Goal: Task Accomplishment & Management: Manage account settings

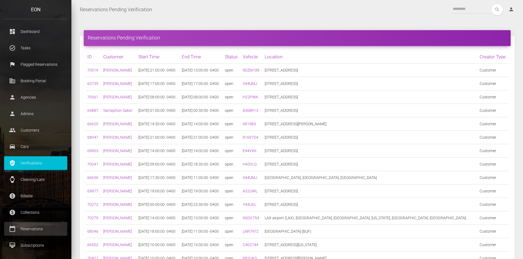
click at [44, 232] on p "Reservations" at bounding box center [35, 229] width 55 height 8
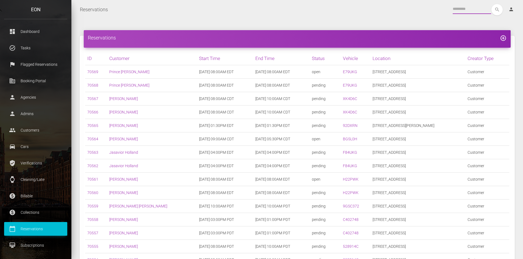
click at [471, 7] on input "text" at bounding box center [472, 9] width 38 height 10
click at [491, 4] on button "search" at bounding box center [496, 9] width 11 height 11
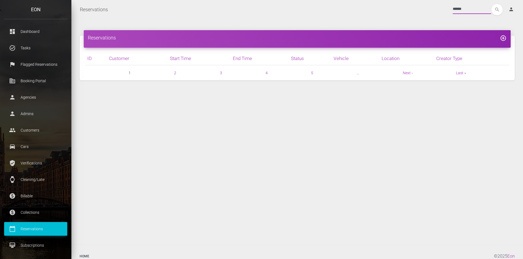
type input "******"
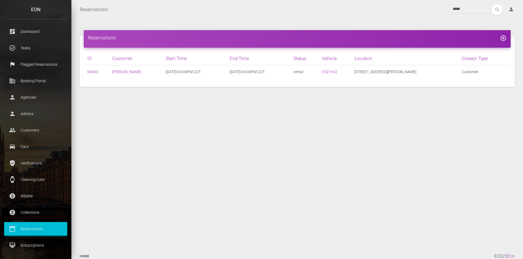
click at [91, 72] on link "69445" at bounding box center [92, 72] width 11 height 4
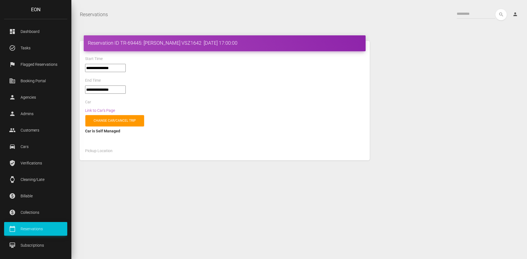
select select "*****"
select select
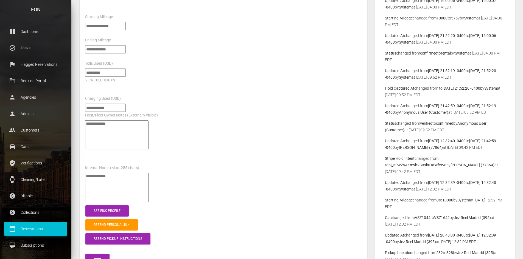
scroll to position [494, 0]
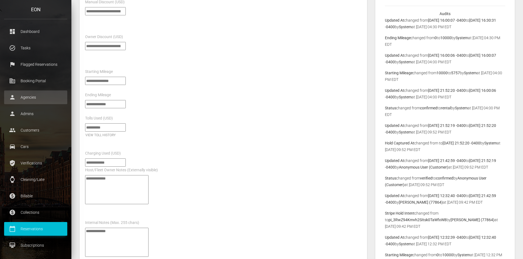
drag, startPoint x: 90, startPoint y: 99, endPoint x: 64, endPoint y: 101, distance: 25.6
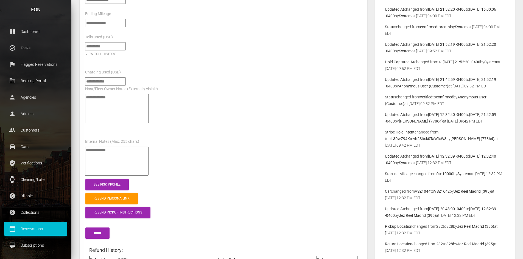
scroll to position [631, 0]
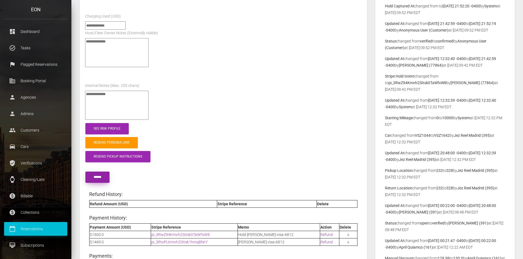
type input "****"
click at [93, 172] on input "******" at bounding box center [97, 177] width 24 height 11
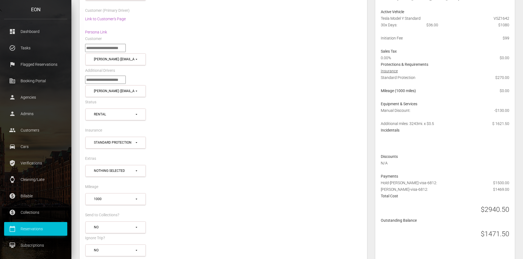
scroll to position [165, 0]
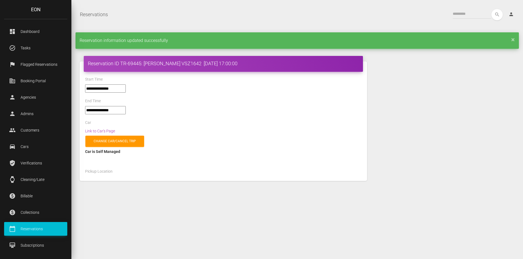
select select "*****"
select select
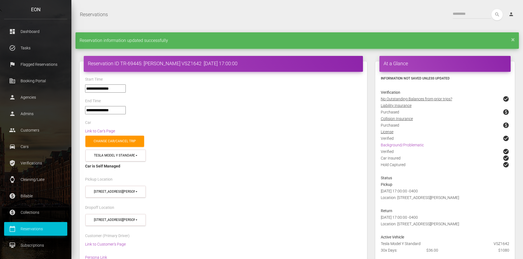
click at [32, 231] on p "Reservations" at bounding box center [35, 229] width 55 height 8
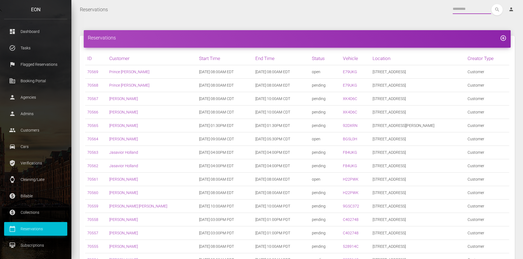
click at [471, 7] on input "text" at bounding box center [472, 9] width 38 height 10
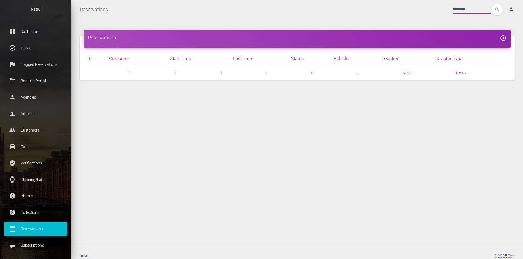
type input "*********"
click at [491, 4] on button "search" at bounding box center [496, 9] width 11 height 11
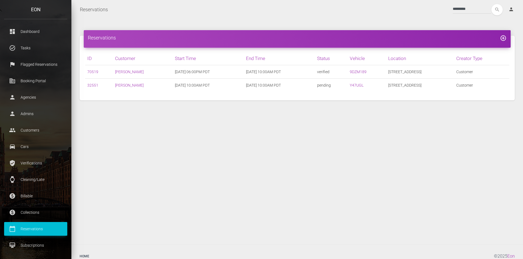
click at [99, 70] on td "70519" at bounding box center [99, 71] width 28 height 13
click at [96, 70] on link "70519" at bounding box center [92, 72] width 11 height 4
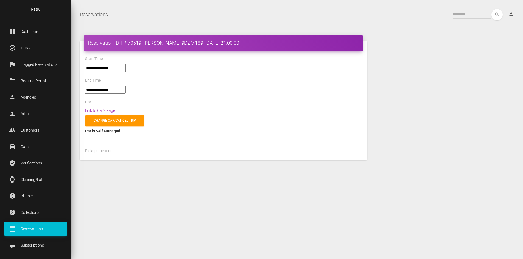
select select "*****"
select select
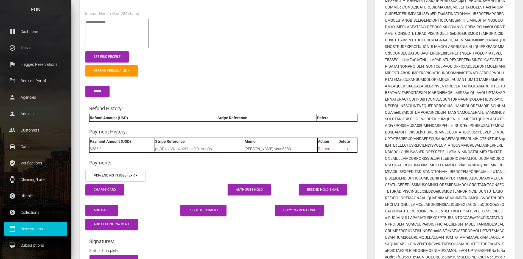
scroll to position [768, 0]
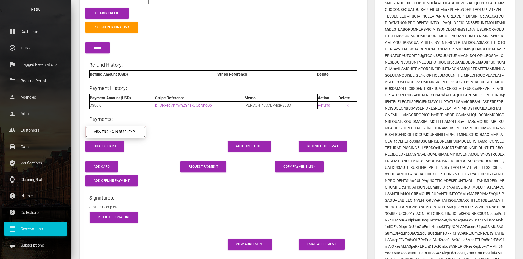
click at [141, 126] on button "visa ending in 8583 (exp. 5/2029)" at bounding box center [115, 132] width 60 height 12
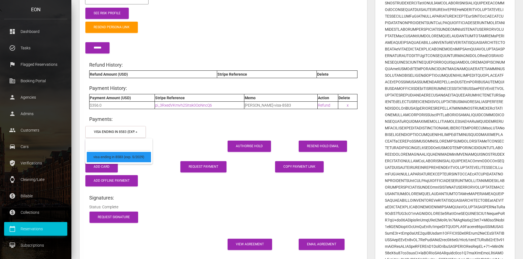
click at [187, 125] on div at bounding box center [258, 132] width 213 height 15
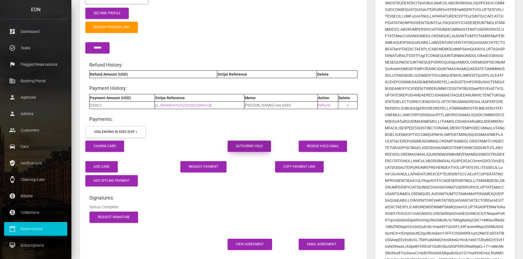
click at [245, 141] on button "Authorise Hold" at bounding box center [249, 146] width 43 height 11
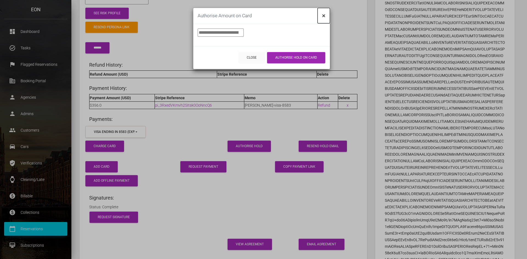
click at [322, 16] on span "×" at bounding box center [324, 16] width 4 height 8
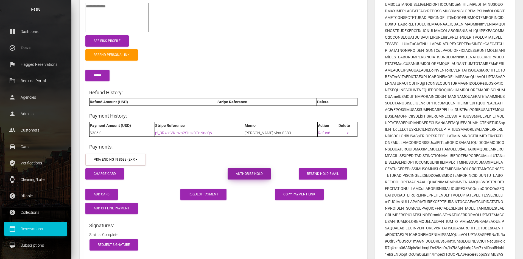
scroll to position [741, 0]
click at [250, 168] on button "Authorise Hold" at bounding box center [249, 173] width 43 height 11
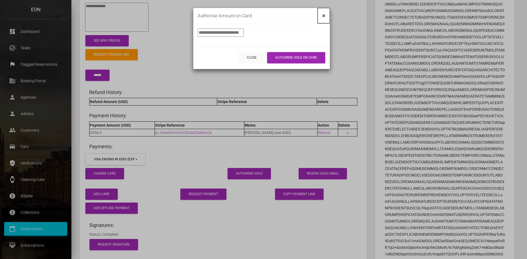
click at [323, 14] on span "×" at bounding box center [324, 16] width 4 height 8
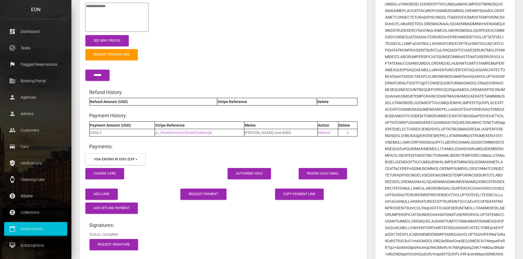
click at [300, 48] on div "Resend Persona Link" at bounding box center [223, 55] width 285 height 14
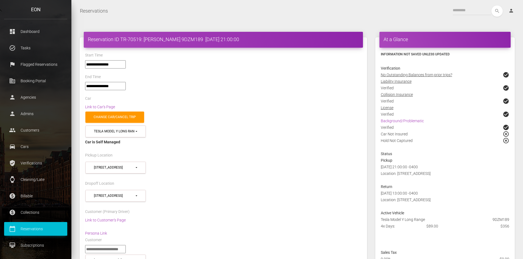
scroll to position [0, 0]
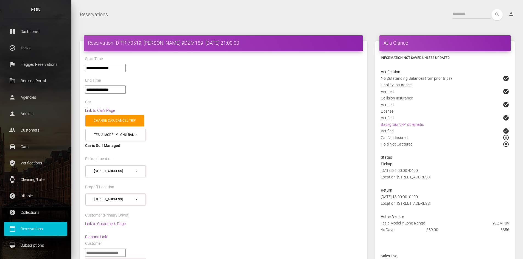
click at [109, 110] on link "Link to Car's Page" at bounding box center [100, 110] width 30 height 4
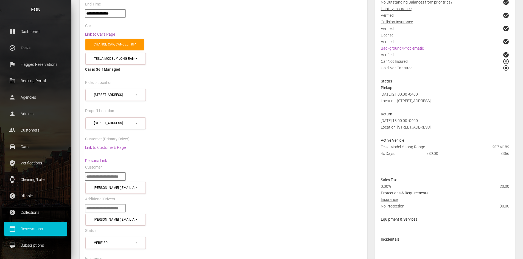
scroll to position [82, 0]
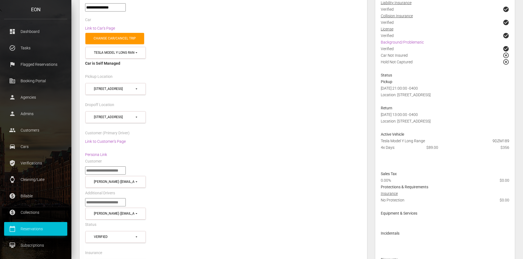
click at [123, 143] on div "Link to Customer's Page Persona Link" at bounding box center [223, 148] width 285 height 20
click at [123, 140] on link "Link to Customer's Page" at bounding box center [105, 141] width 41 height 4
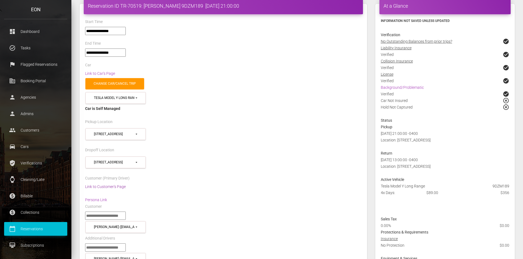
scroll to position [0, 0]
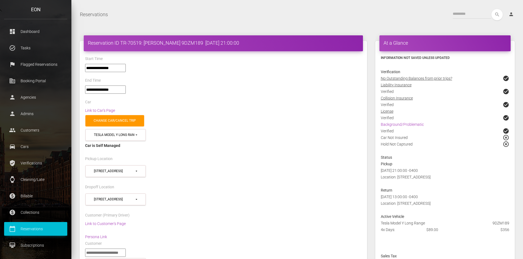
click at [209, 75] on div "**********" at bounding box center [223, 70] width 285 height 13
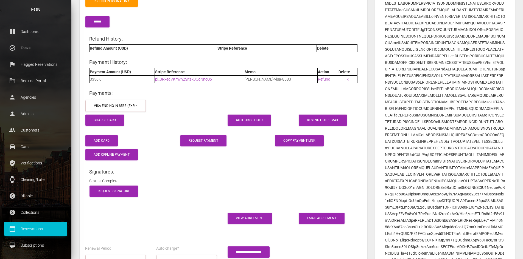
scroll to position [796, 0]
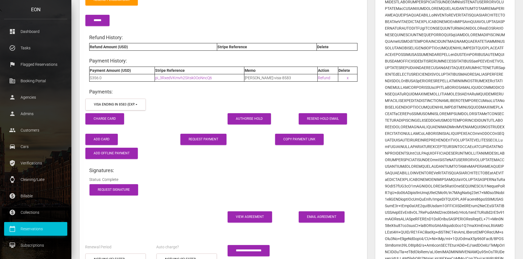
click at [37, 229] on p "Reservations" at bounding box center [35, 229] width 55 height 8
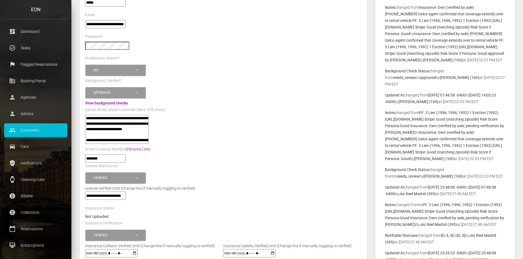
scroll to position [110, 0]
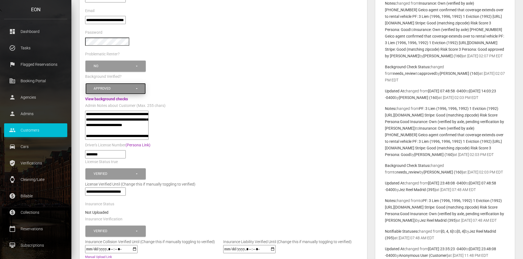
click at [117, 92] on button "Approved" at bounding box center [115, 88] width 60 height 11
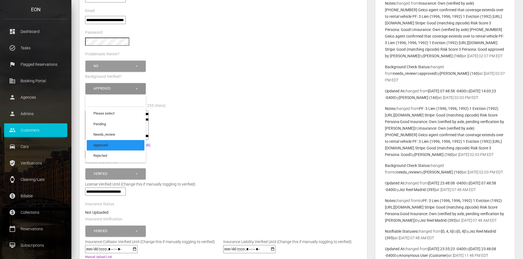
click at [183, 77] on div "Background Verified?" at bounding box center [223, 77] width 285 height 9
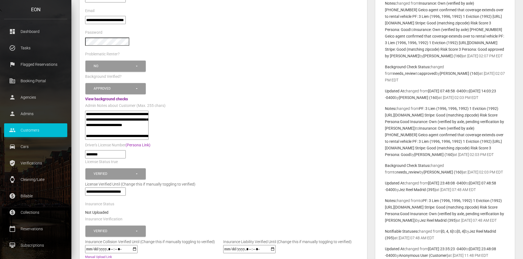
click at [105, 97] on link "View background checks" at bounding box center [106, 99] width 43 height 4
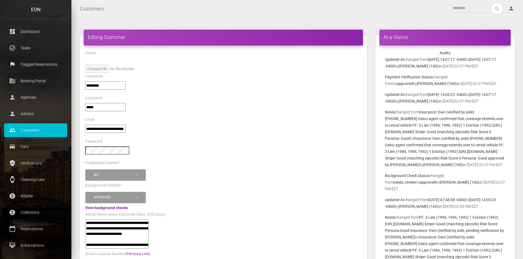
scroll to position [0, 0]
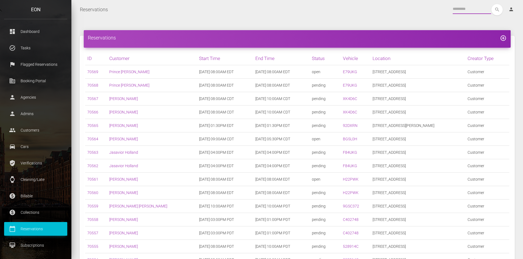
click at [463, 11] on input "text" at bounding box center [472, 9] width 38 height 10
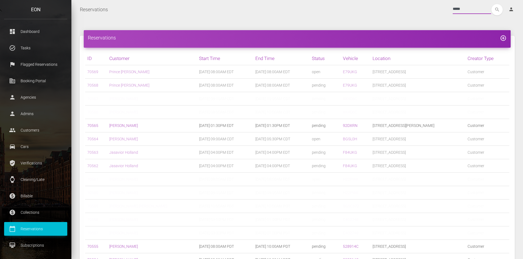
type input "*****"
click at [491, 4] on button "search" at bounding box center [496, 9] width 11 height 11
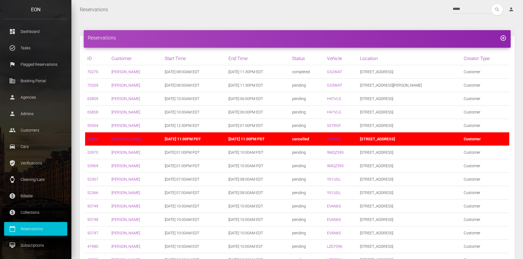
click at [90, 74] on link "70270" at bounding box center [92, 72] width 11 height 4
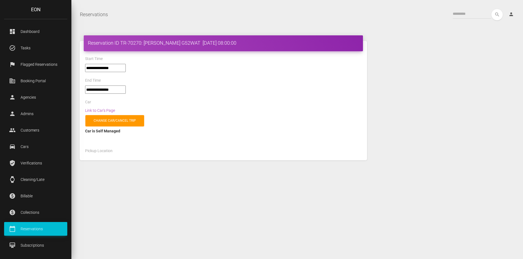
select select "***"
select select
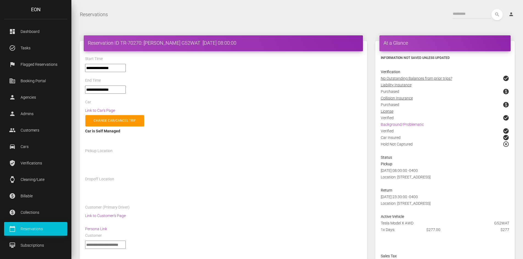
select select "***"
select select
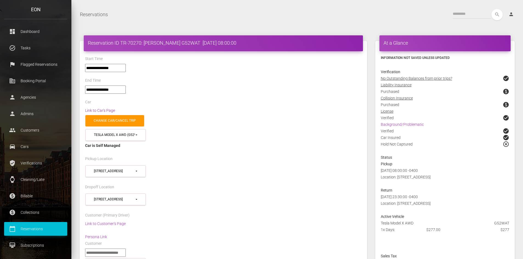
click at [107, 111] on link "Link to Car's Page" at bounding box center [100, 110] width 30 height 4
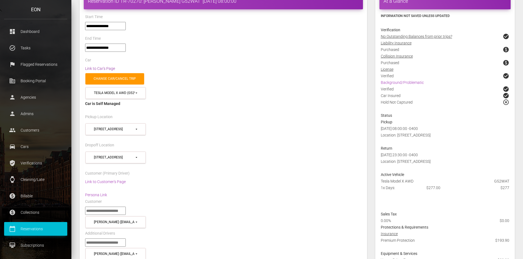
scroll to position [110, 0]
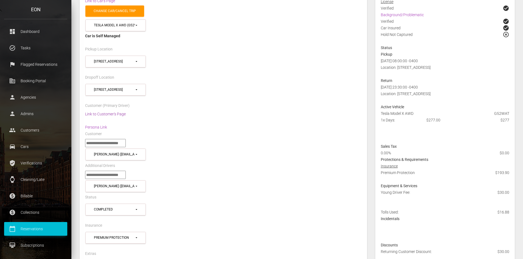
click at [109, 114] on link "Link to Customer's Page" at bounding box center [105, 114] width 41 height 4
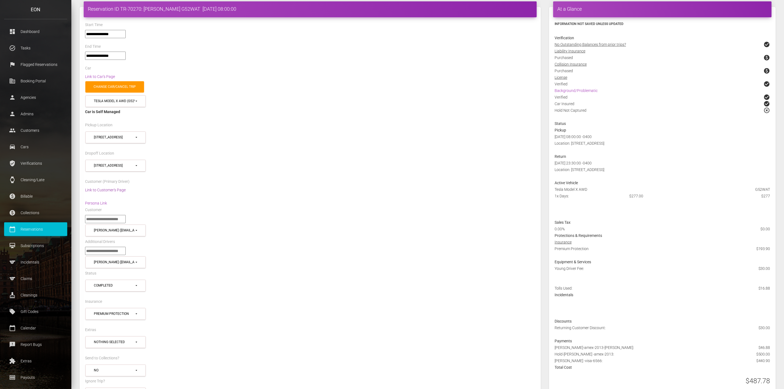
scroll to position [0, 0]
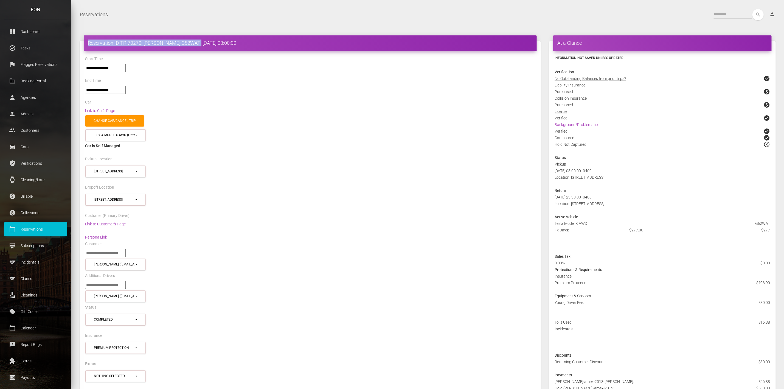
drag, startPoint x: 84, startPoint y: 38, endPoint x: 184, endPoint y: 39, distance: 99.4
click at [184, 39] on div "Reservation ID TR-70270: jon ortiz G52WAT 2025-08-18 08:00:00" at bounding box center [310, 43] width 453 height 16
copy h4 "Reservation ID TR-70270: jon ortiz G52WAT"
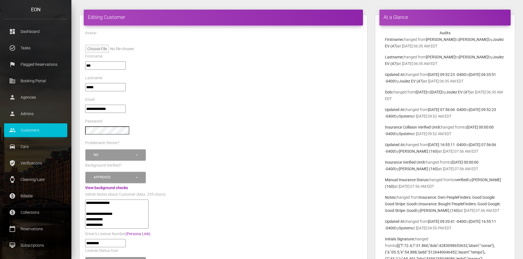
scroll to position [55, 0]
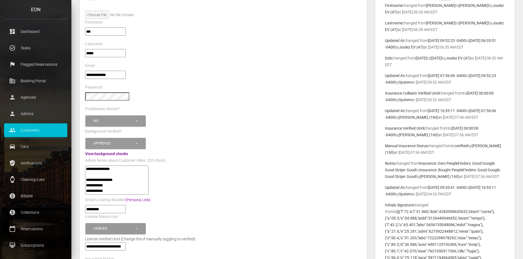
click at [100, 152] on link "View background checks" at bounding box center [106, 154] width 43 height 4
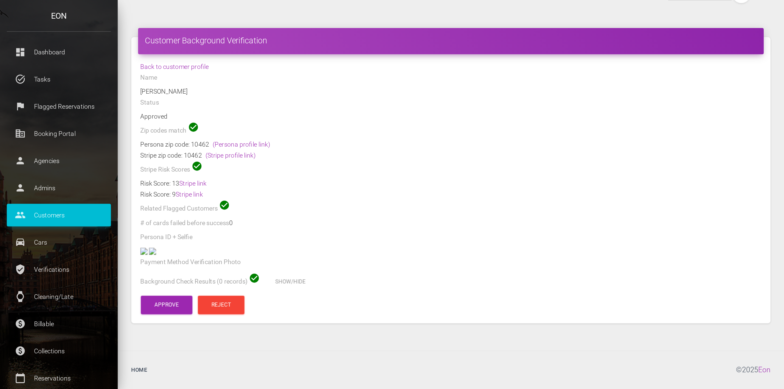
scroll to position [9, 0]
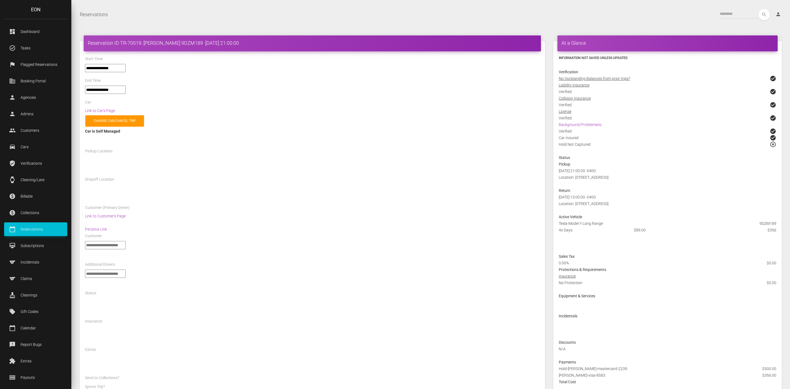
select select "*****"
select select
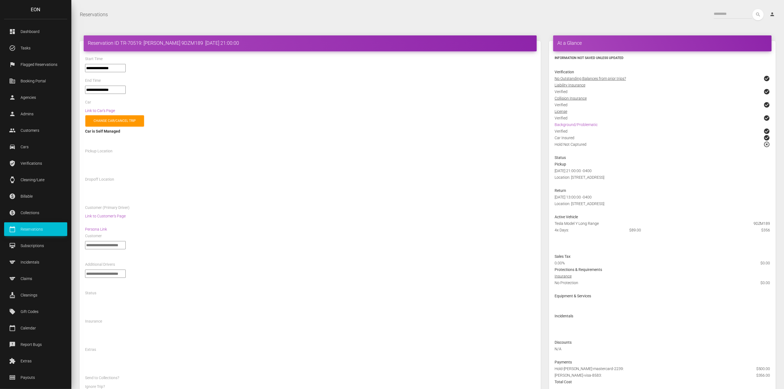
select select "*****"
select select
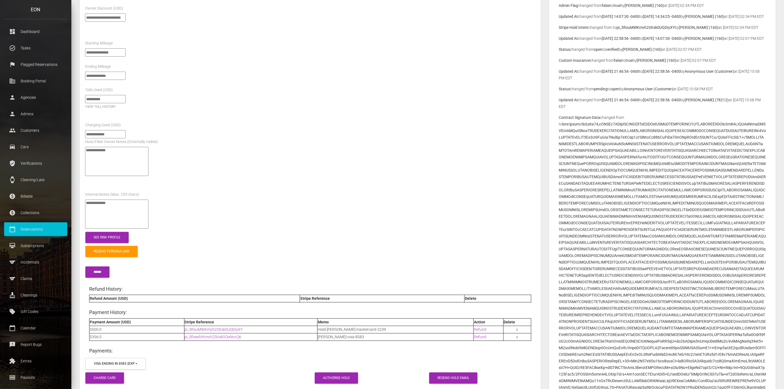
scroll to position [617, 0]
